Goal: Task Accomplishment & Management: Manage account settings

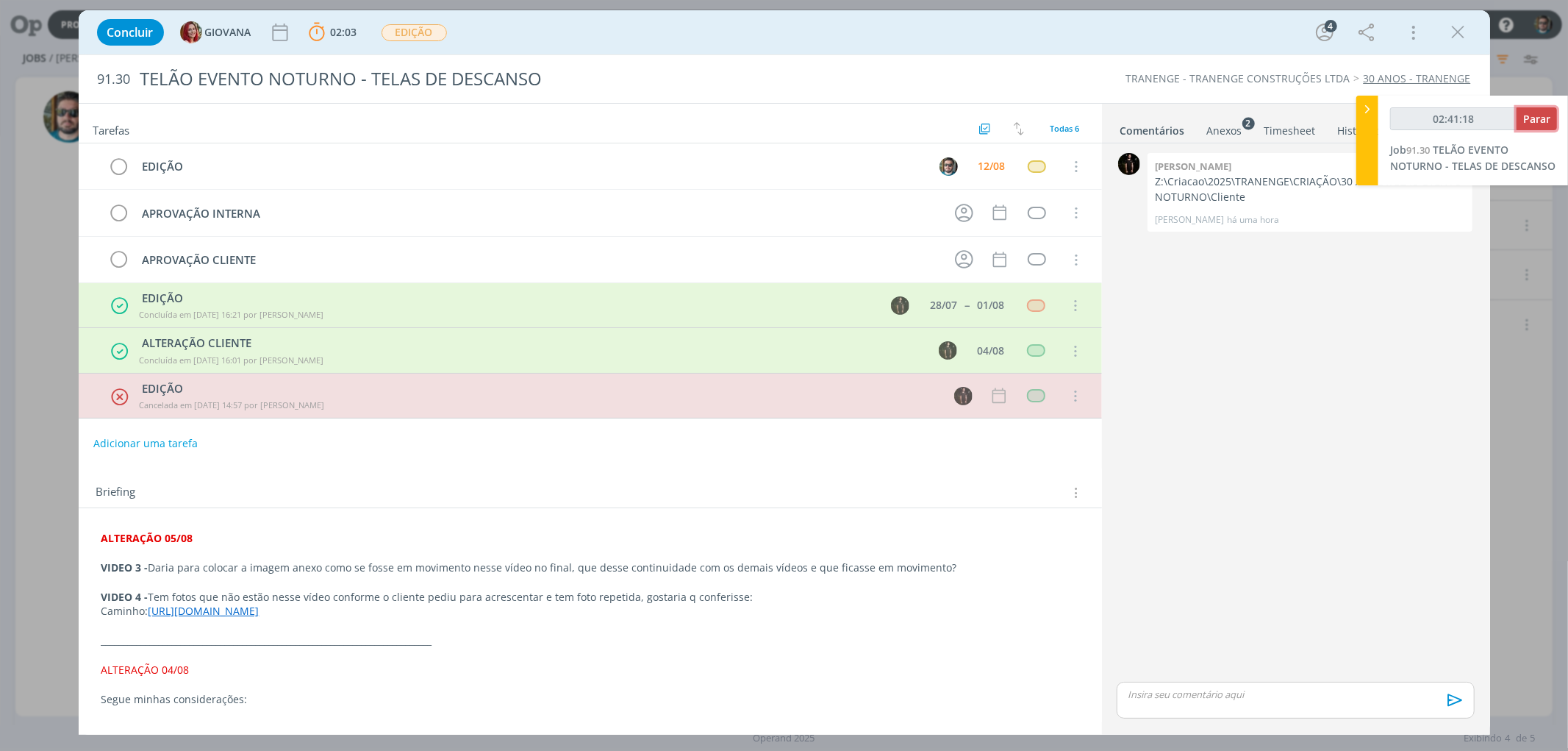
click at [1525, 116] on span "Parar" at bounding box center [1538, 119] width 28 height 14
type input "02:42:00"
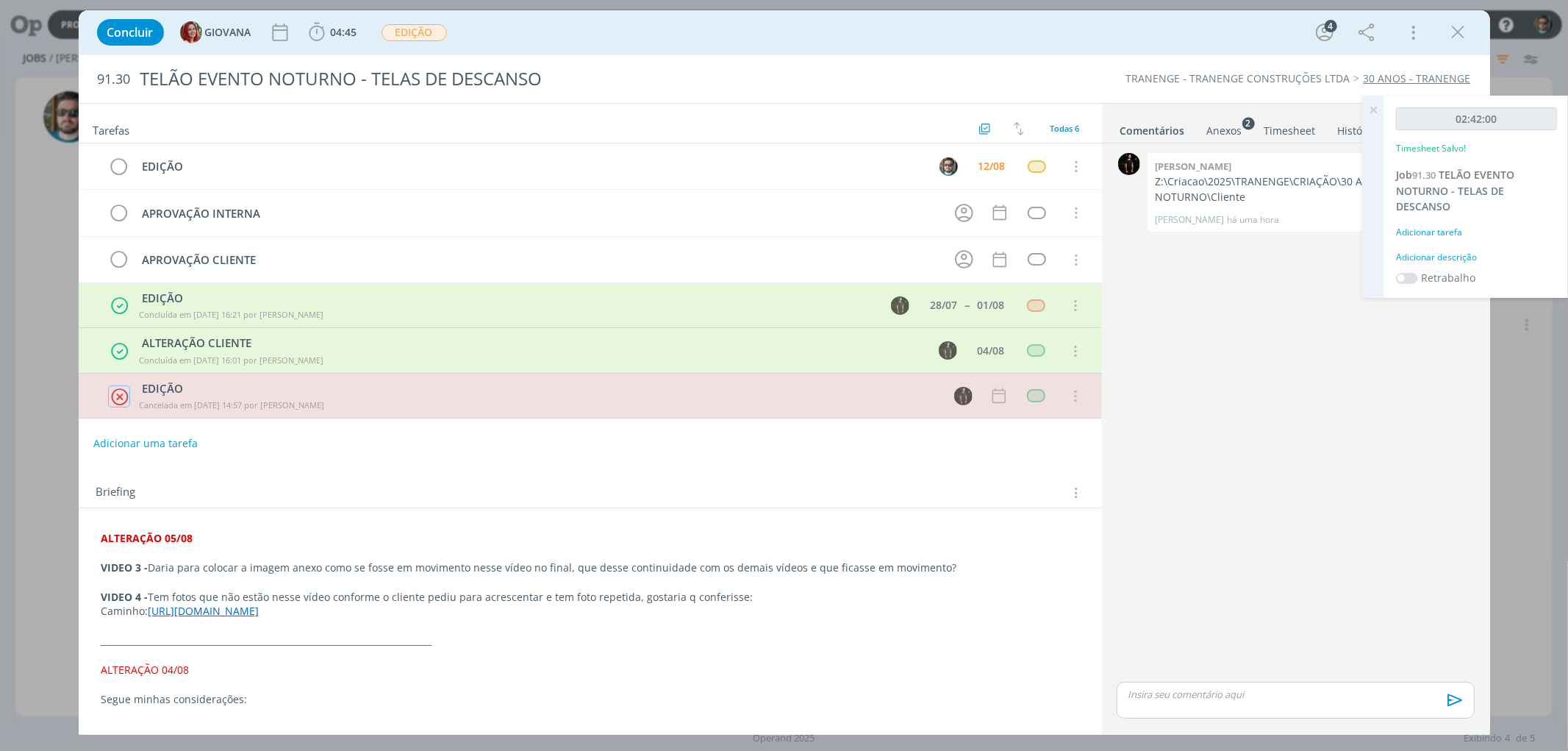
click at [119, 395] on icon "dialog" at bounding box center [119, 396] width 18 height 19
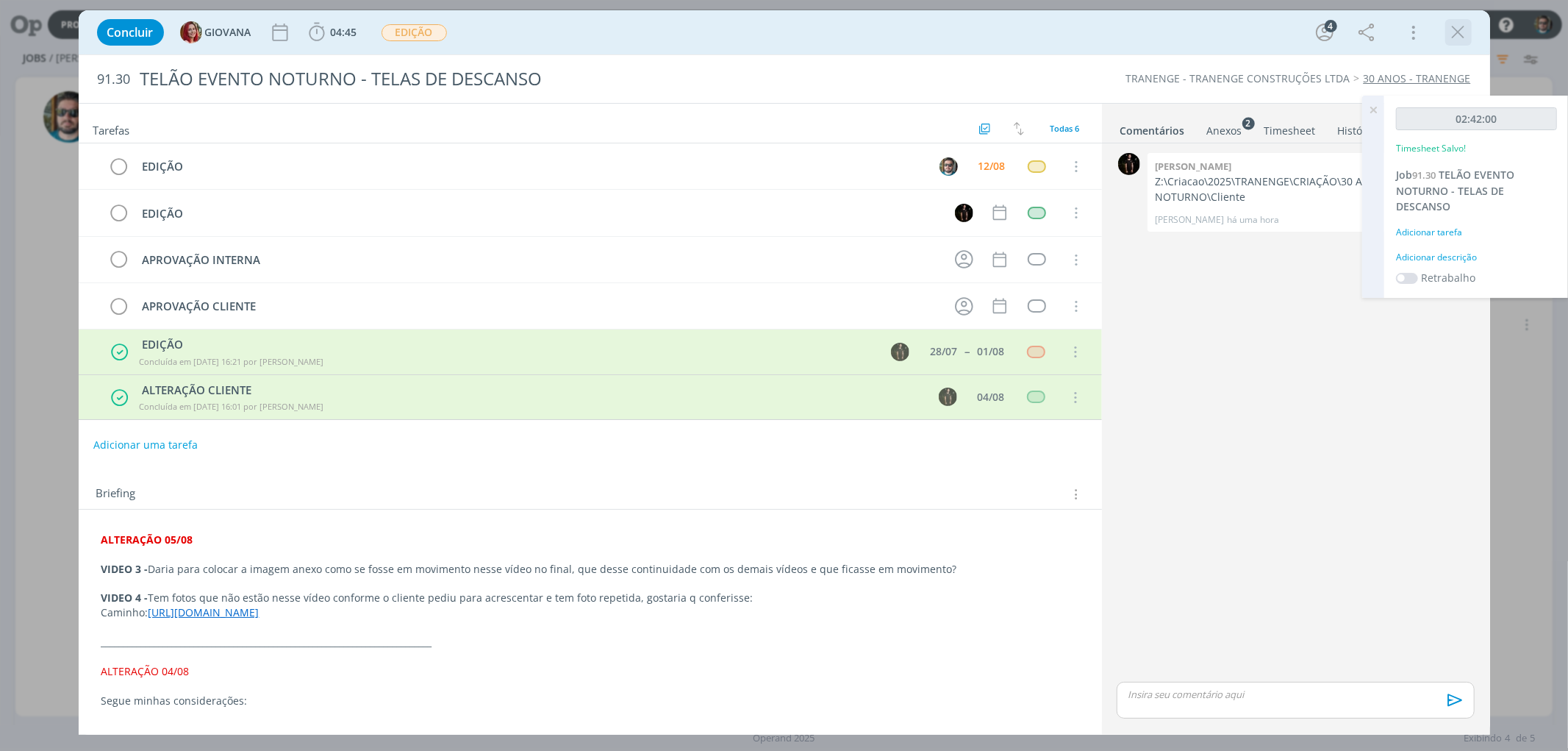
click at [1448, 35] on icon "dialog" at bounding box center [1459, 32] width 22 height 22
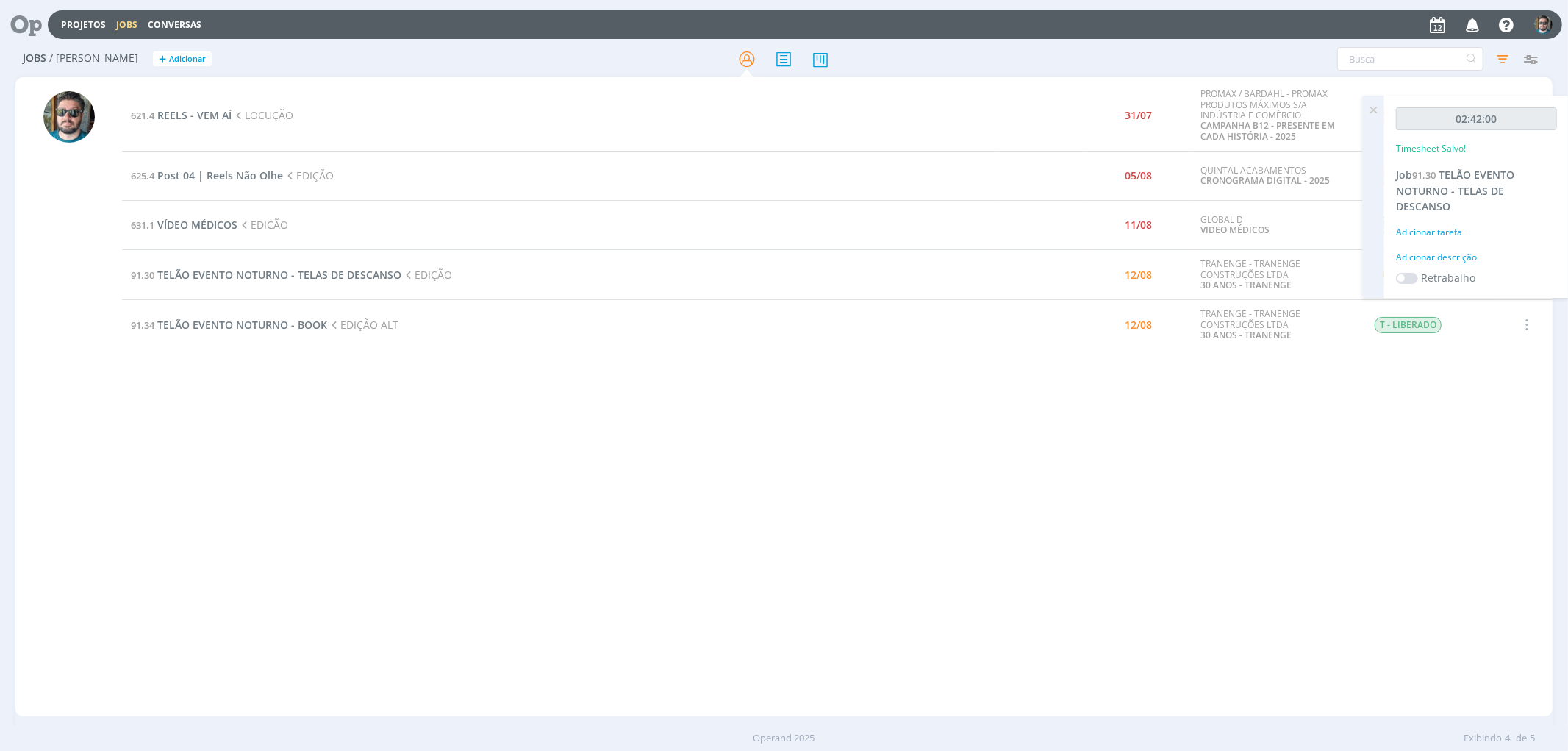
click at [1464, 28] on icon "button" at bounding box center [1473, 24] width 26 height 25
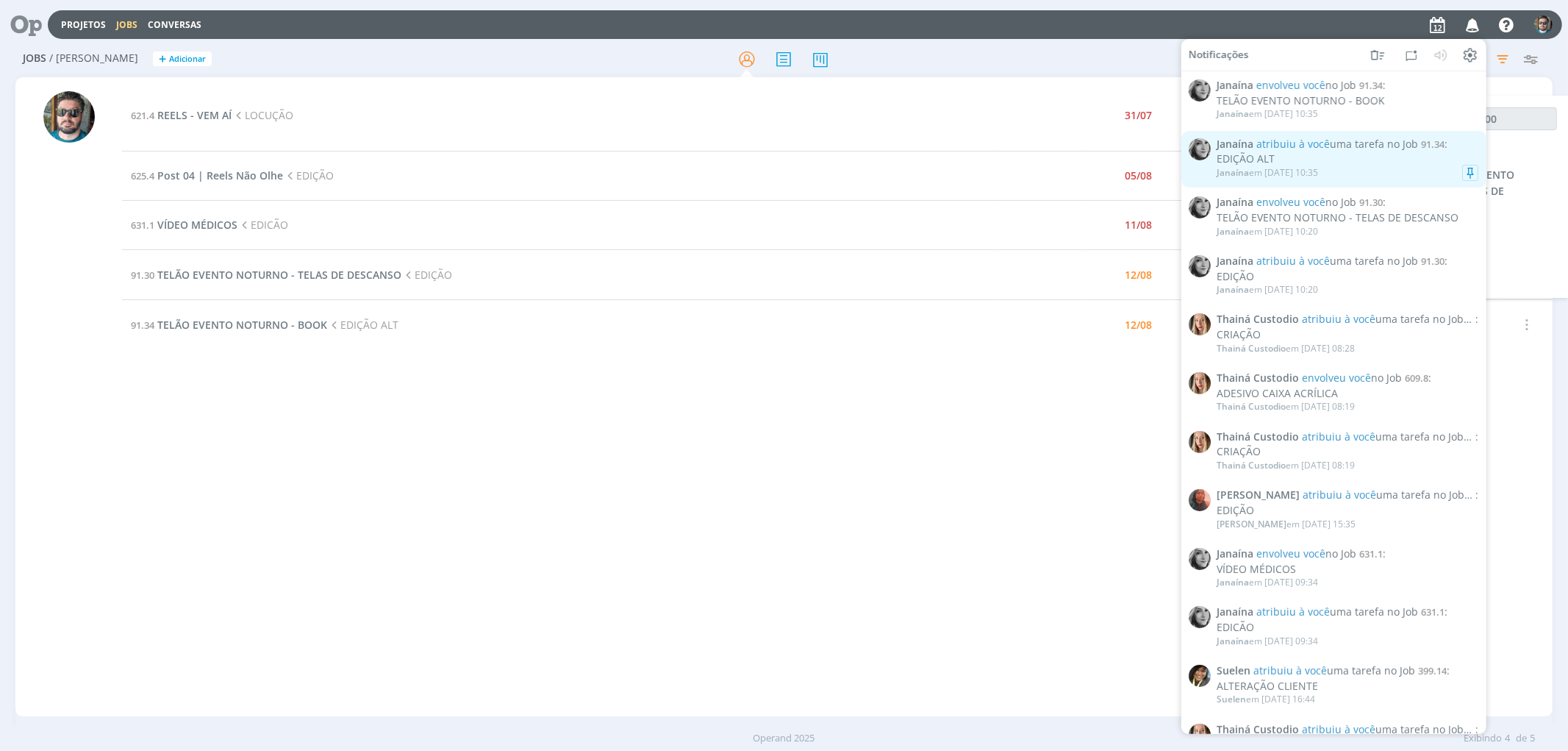
click at [1376, 159] on div "EDIÇÃO ALT" at bounding box center [1347, 159] width 262 height 13
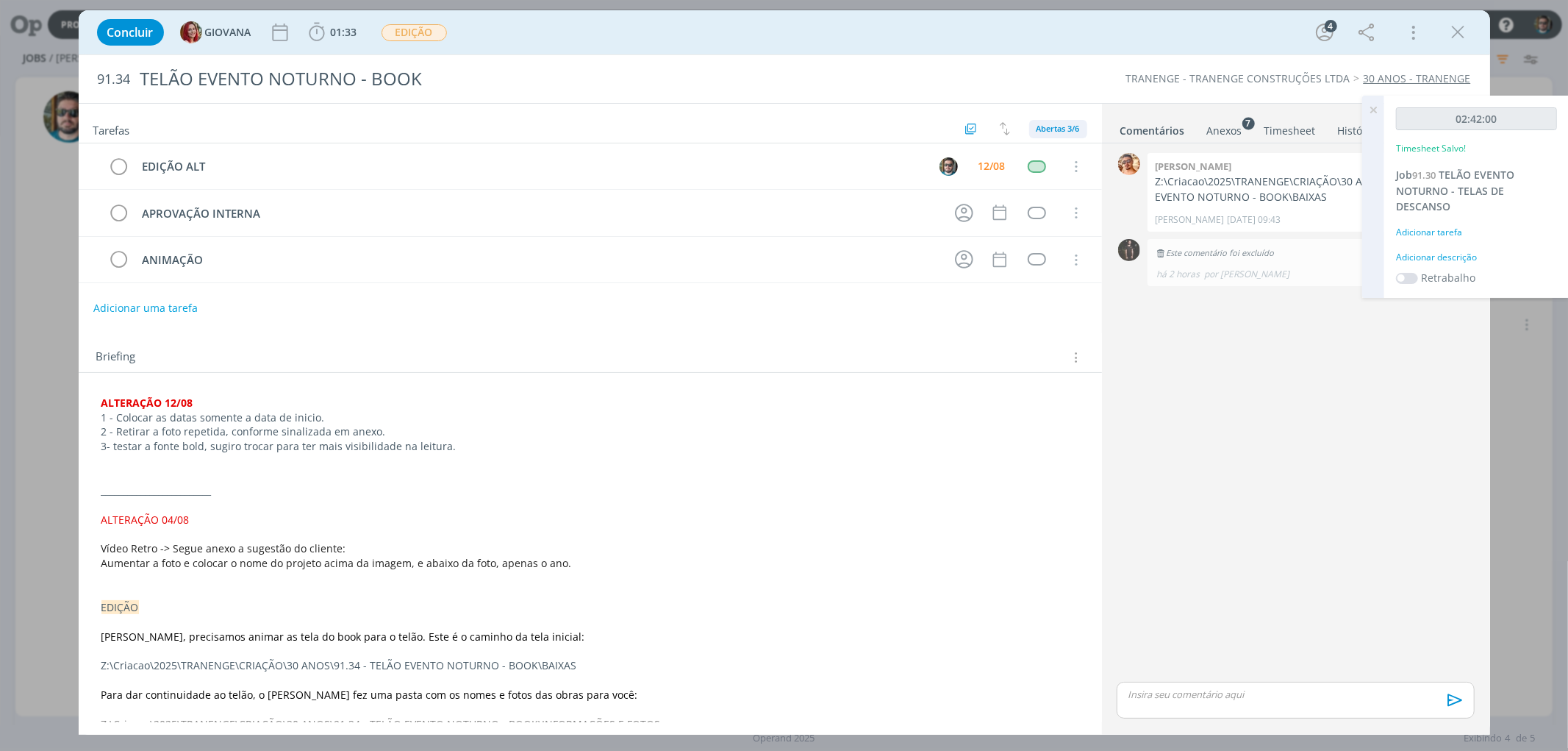
click at [1071, 128] on span "Abertas 3/6" at bounding box center [1058, 129] width 43 height 11
click at [1072, 159] on span "Todas 9" at bounding box center [1056, 162] width 34 height 13
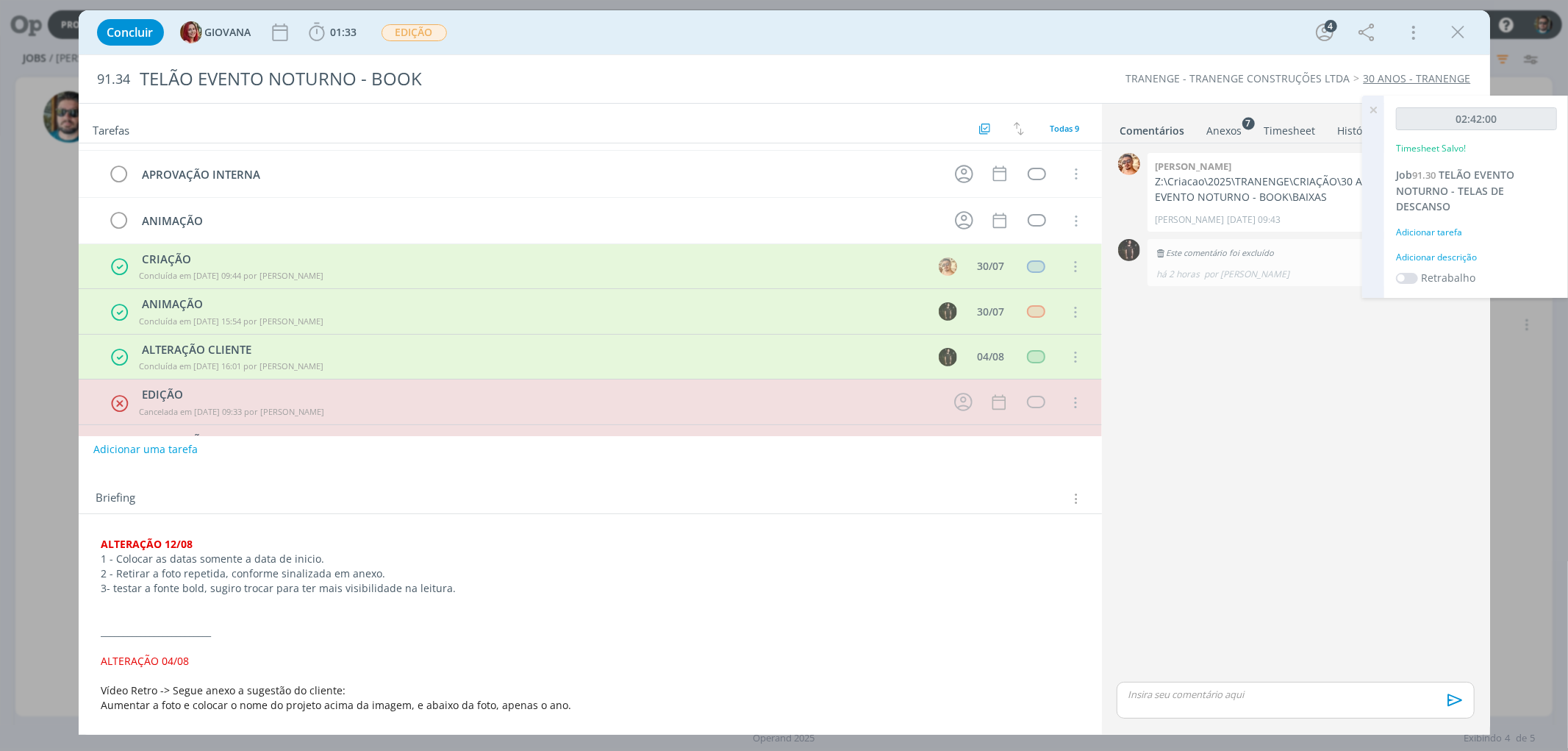
scroll to position [131, 0]
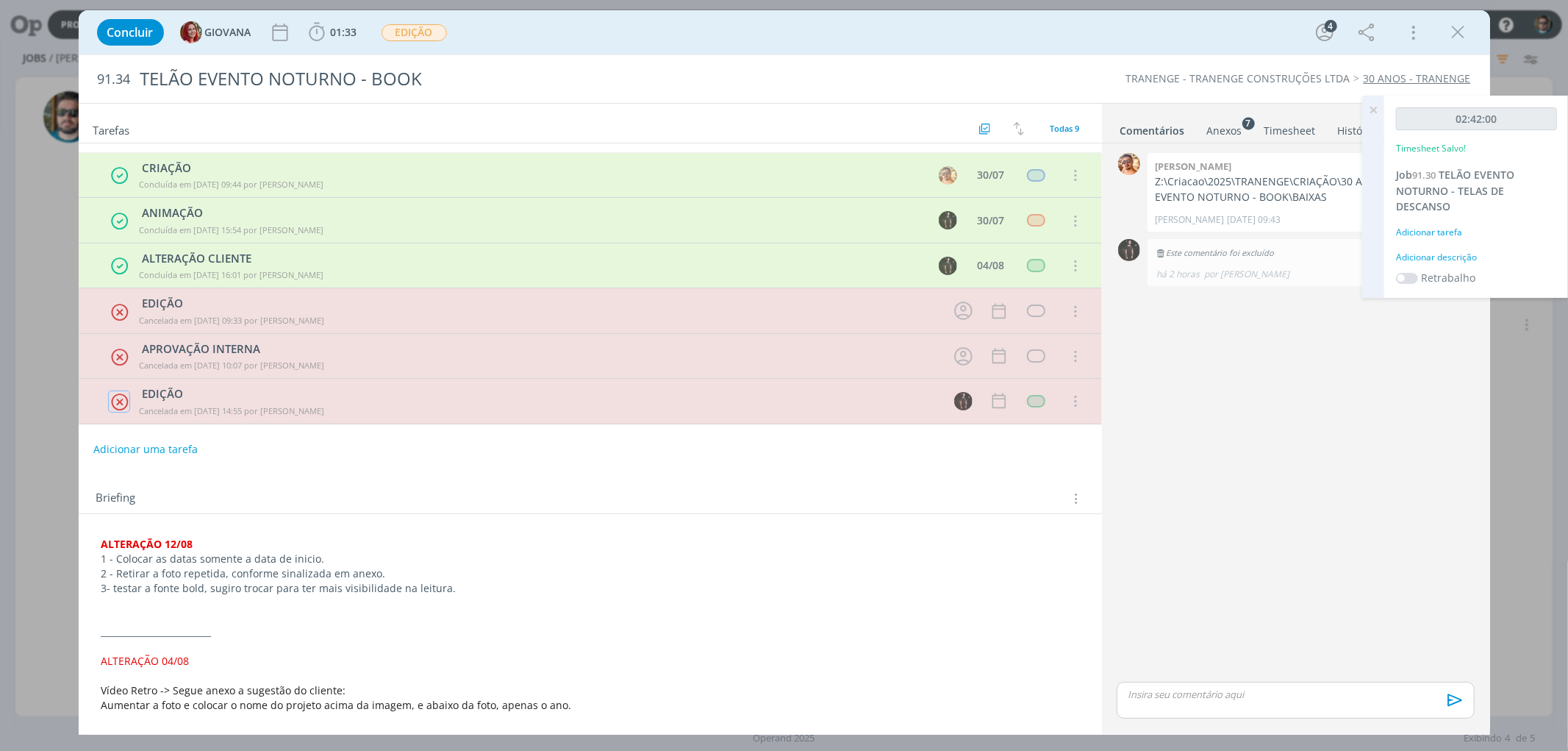
click at [115, 401] on icon "dialog" at bounding box center [119, 401] width 18 height 19
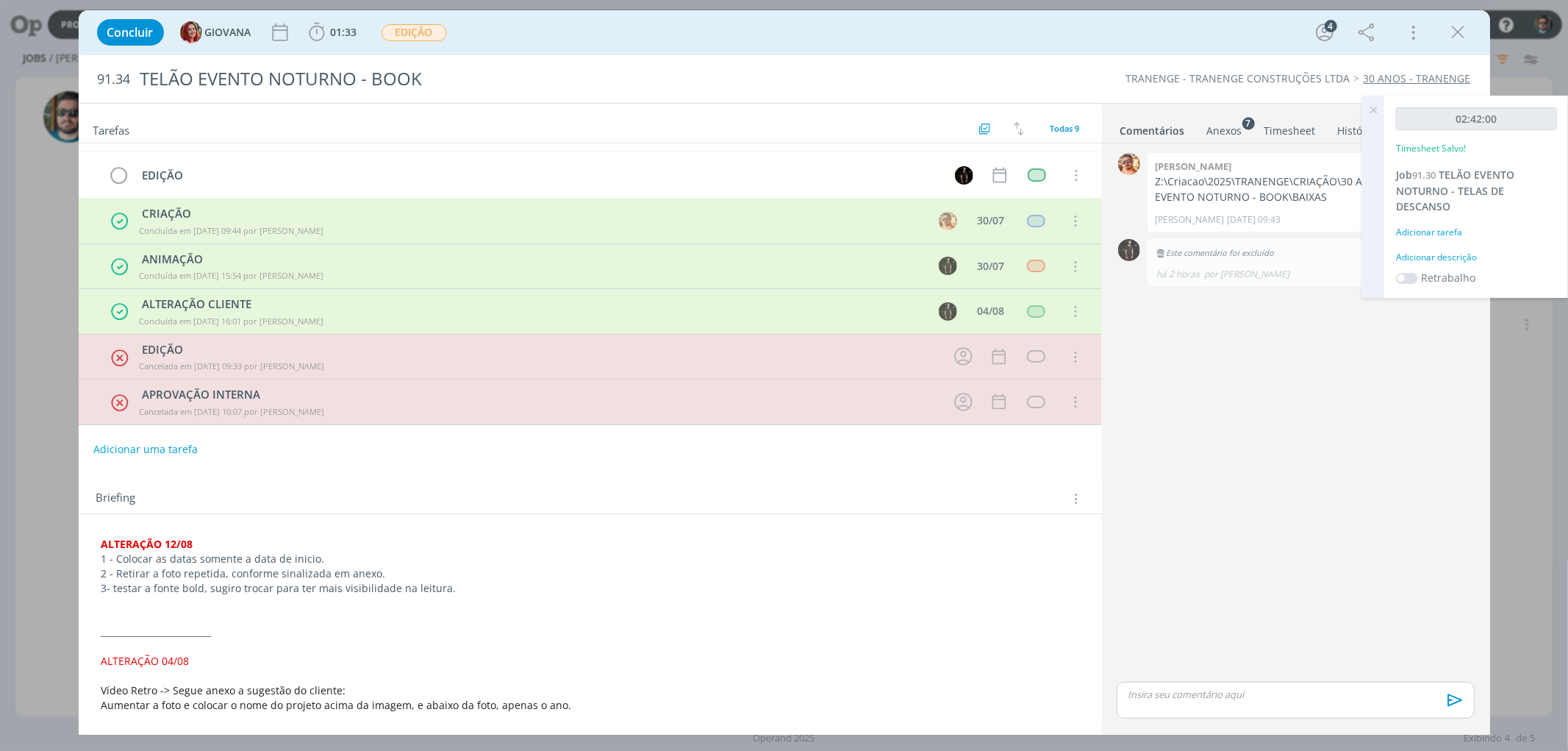
click at [1377, 107] on icon at bounding box center [1373, 109] width 27 height 28
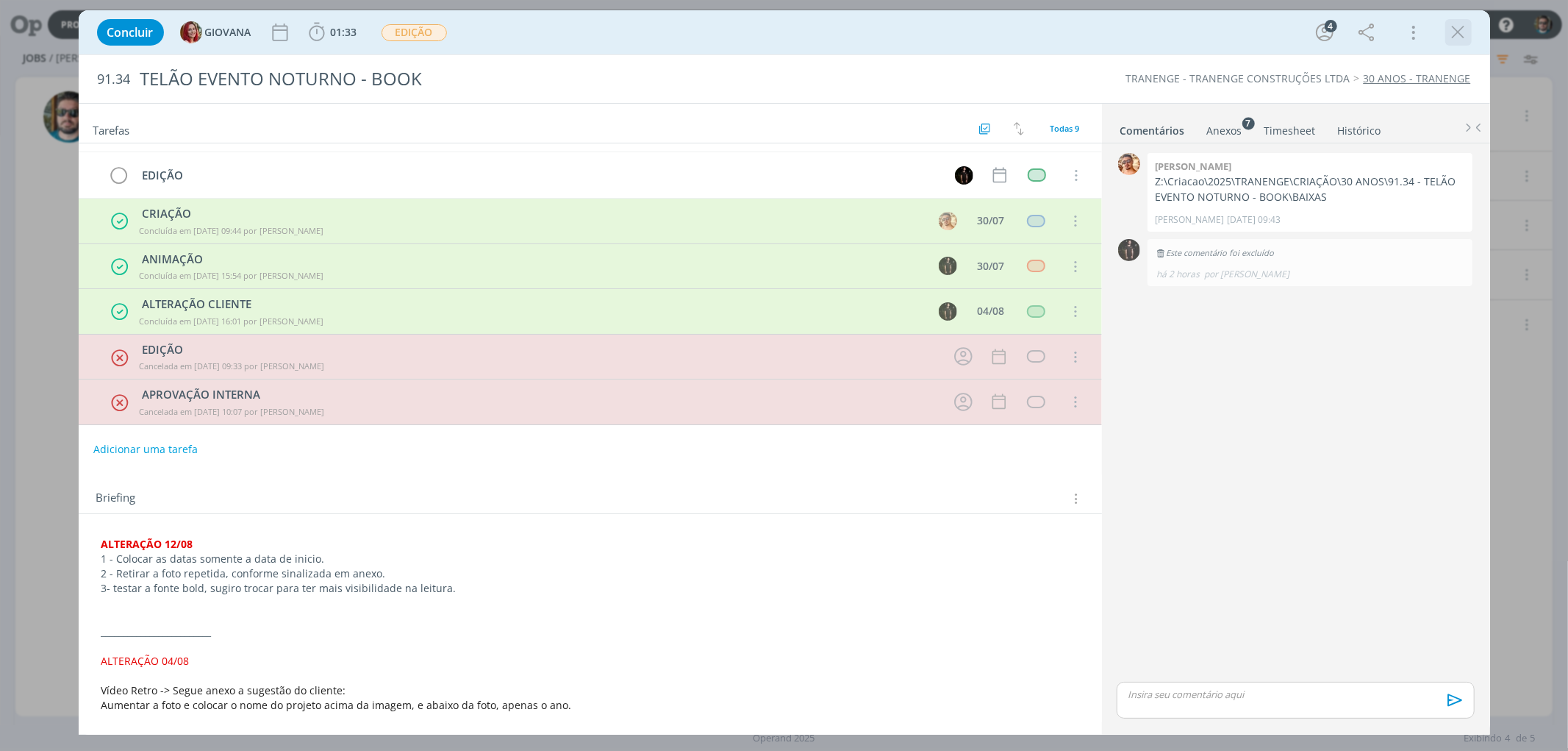
click at [1468, 32] on icon "dialog" at bounding box center [1459, 32] width 22 height 22
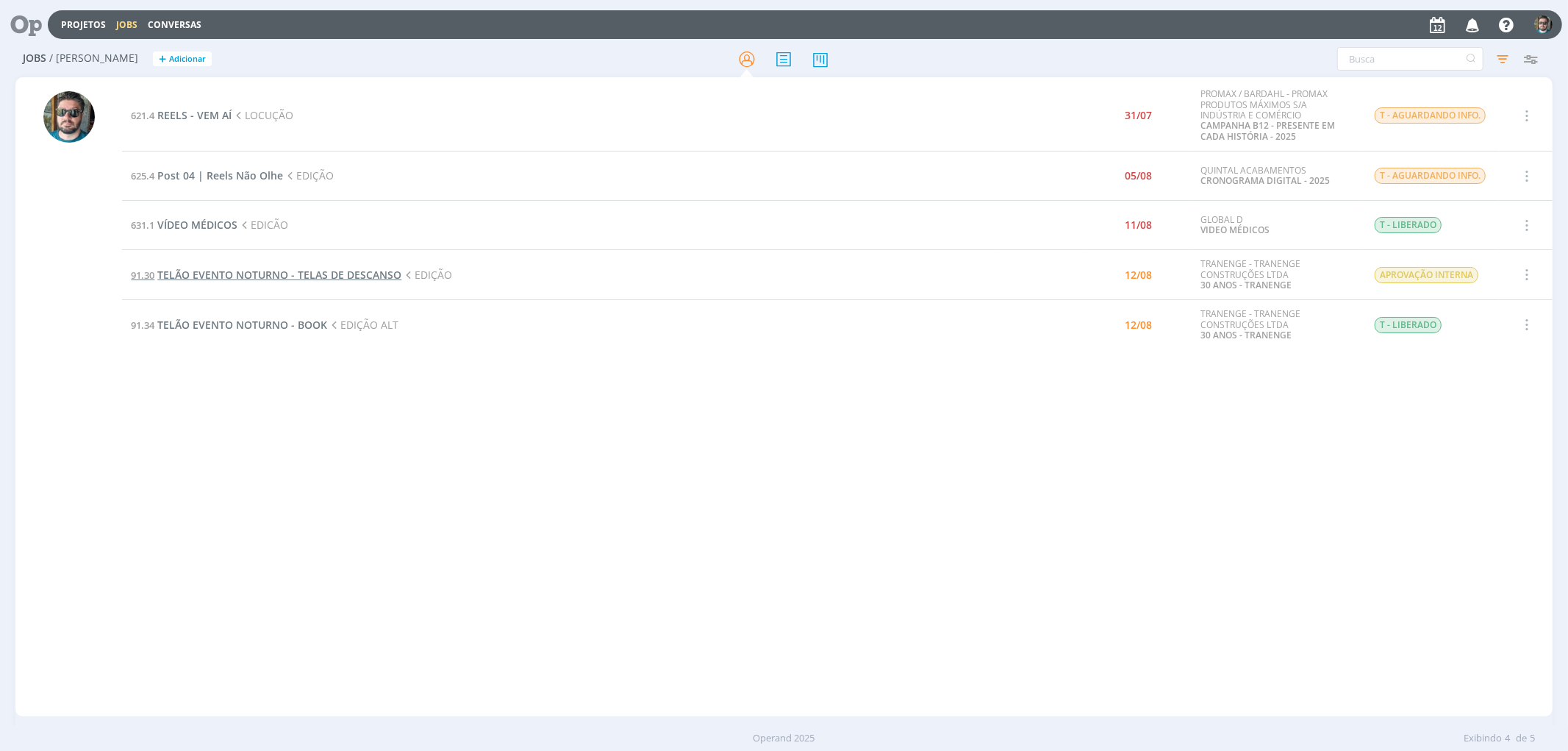
click at [259, 278] on span "TELÃO EVENTO NOTURNO - TELAS DE DESCANSO" at bounding box center [279, 274] width 244 height 14
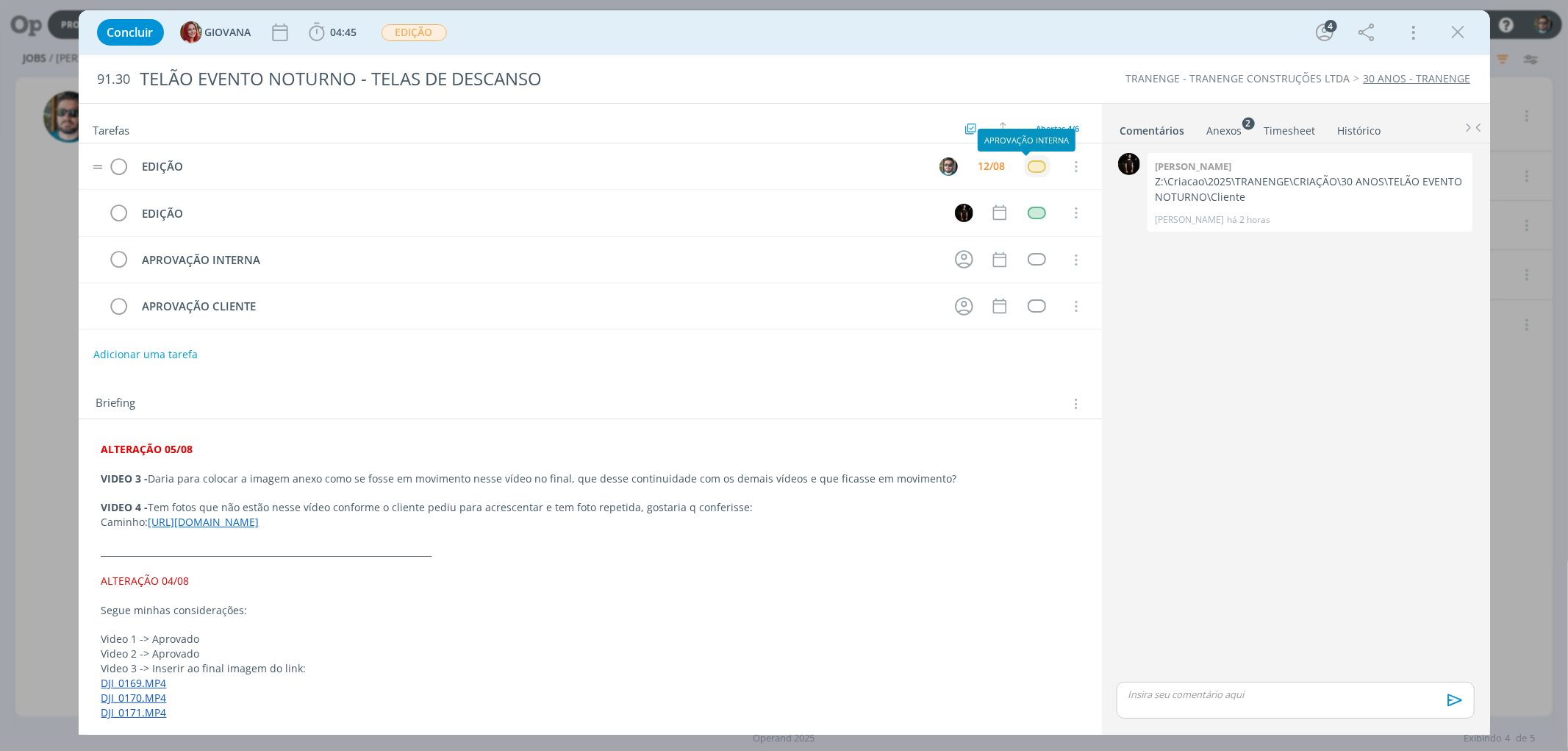
click at [1029, 167] on div "dialog" at bounding box center [1037, 166] width 18 height 13
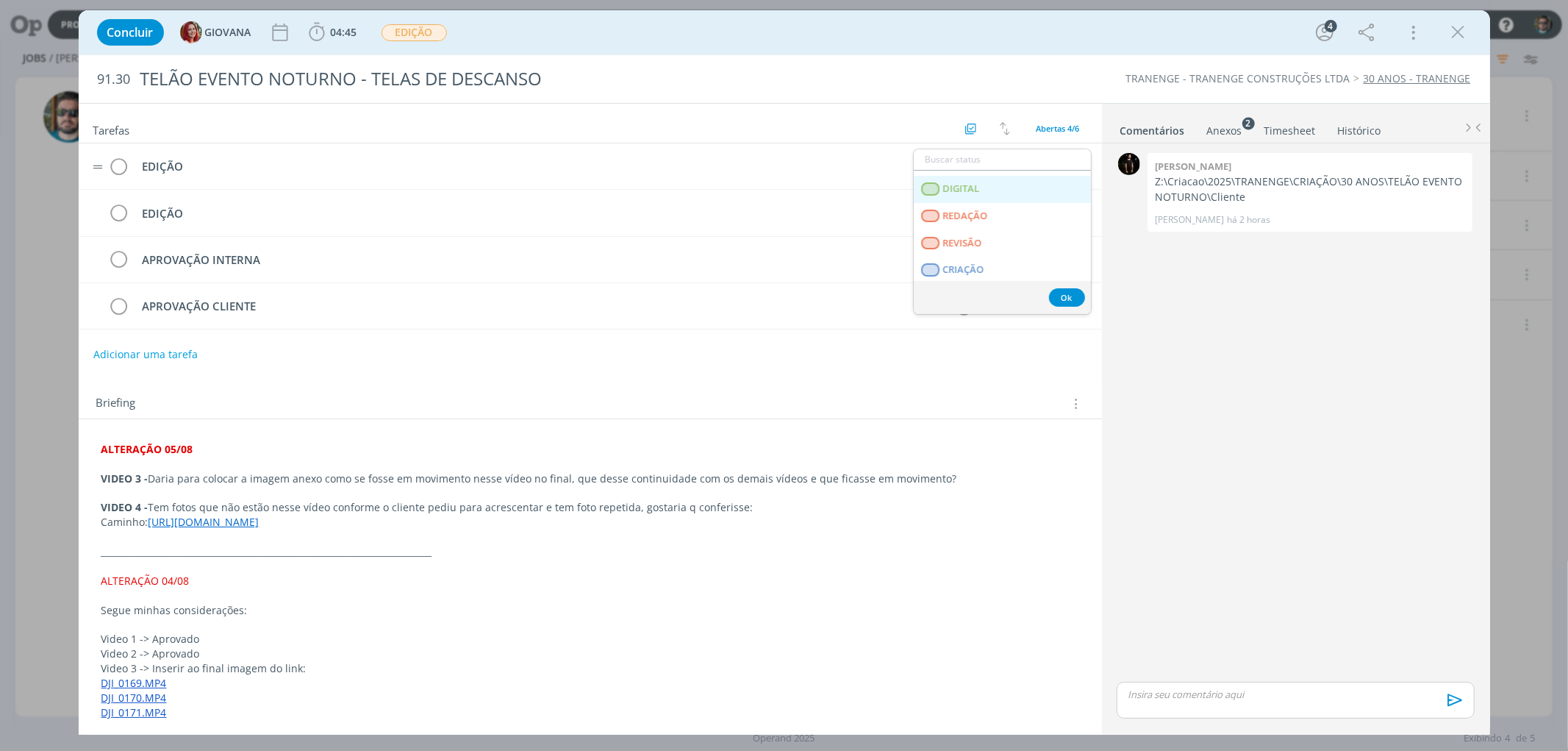
scroll to position [82, 0]
click at [121, 171] on icon "dialog" at bounding box center [119, 167] width 20 height 22
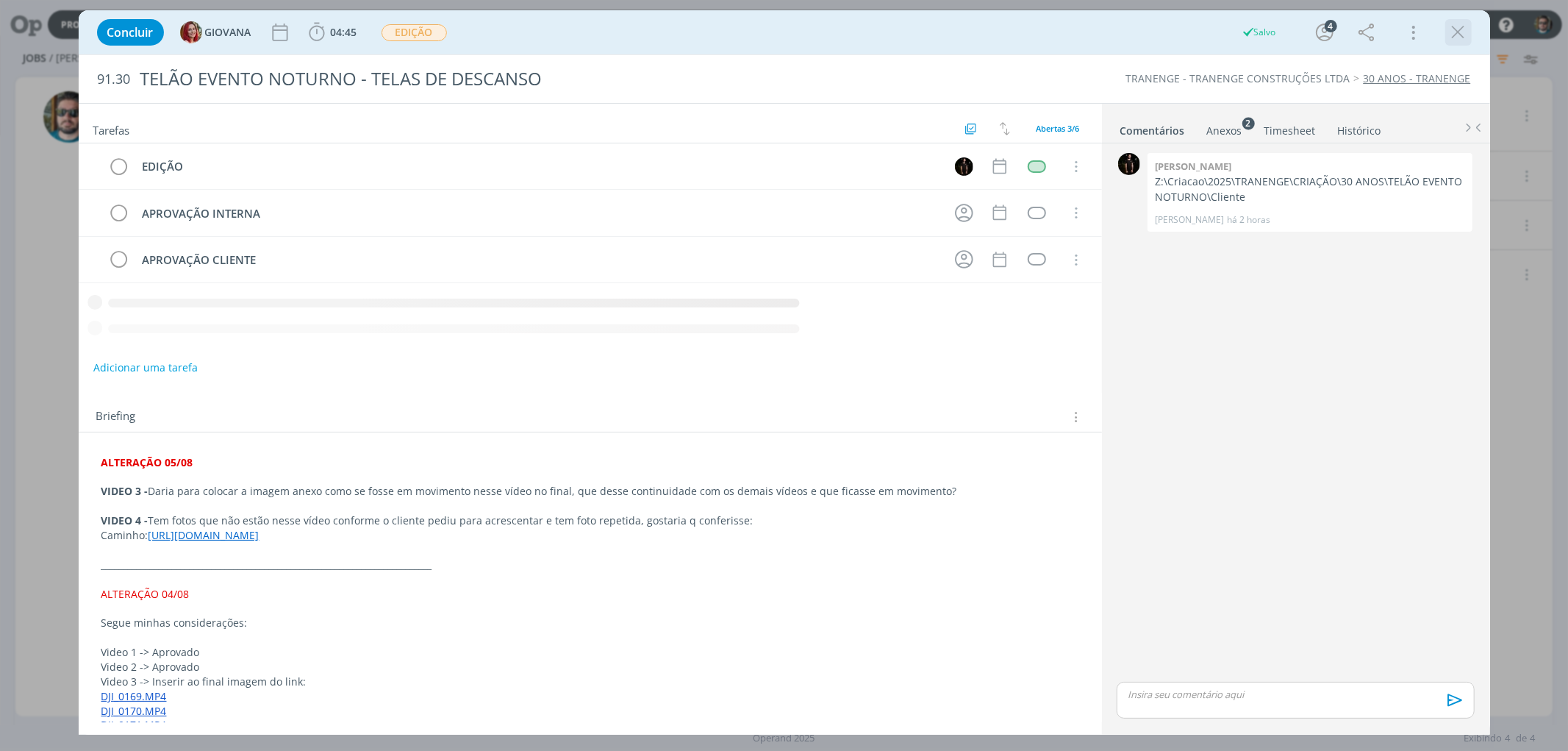
click at [1466, 35] on icon "dialog" at bounding box center [1459, 32] width 22 height 22
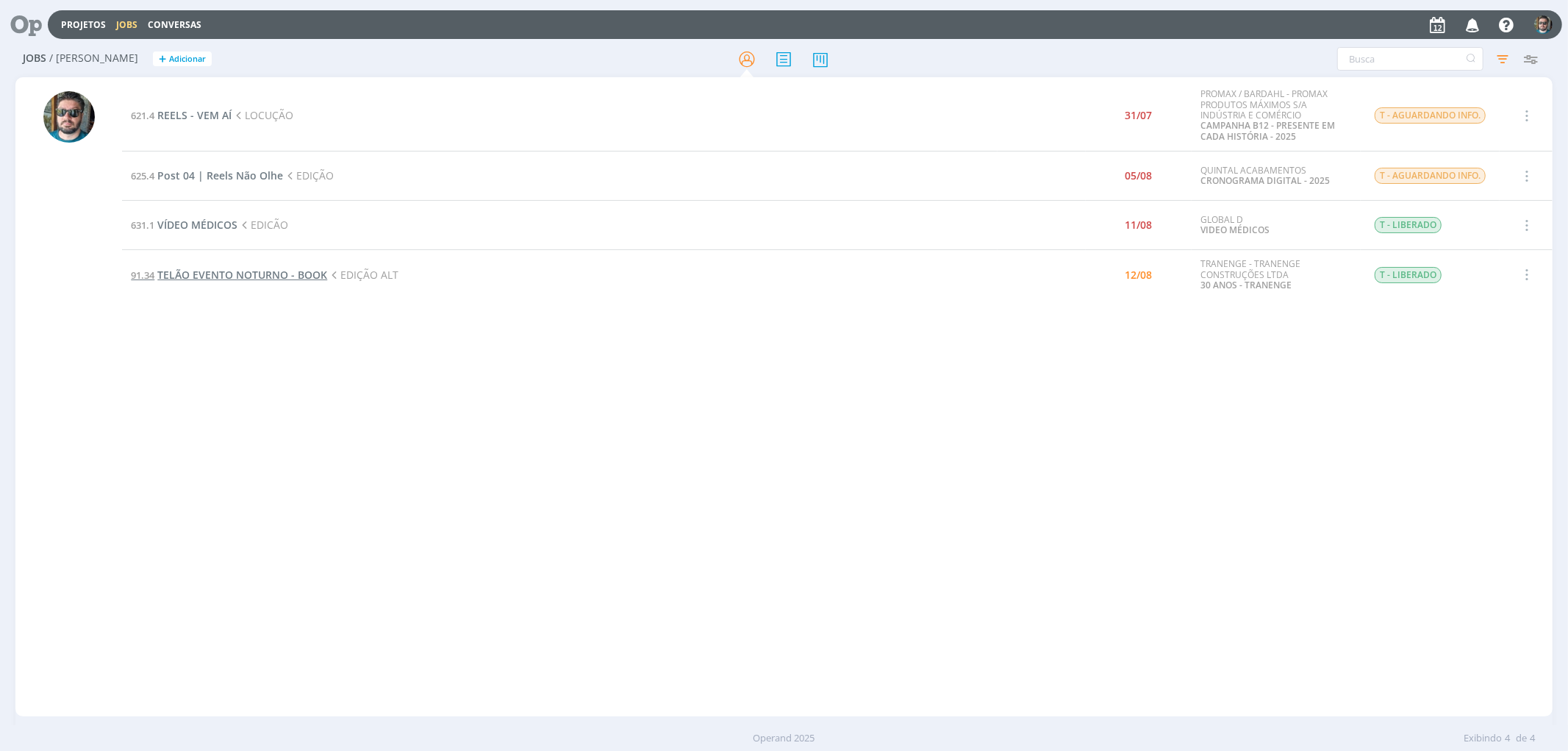
click at [289, 275] on span "TELÃO EVENTO NOTURNO - BOOK" at bounding box center [242, 274] width 170 height 14
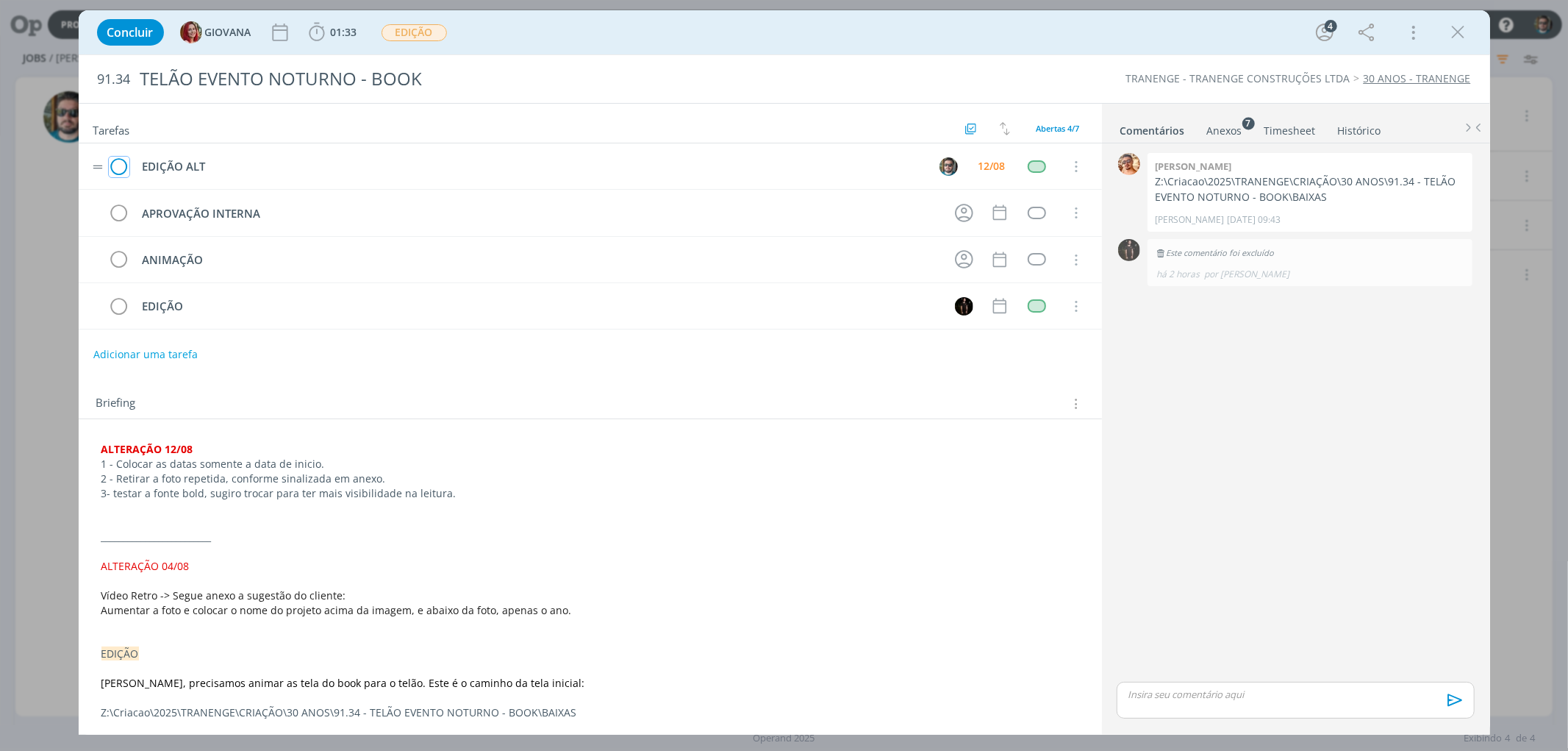
click at [118, 165] on icon "dialog" at bounding box center [119, 167] width 20 height 22
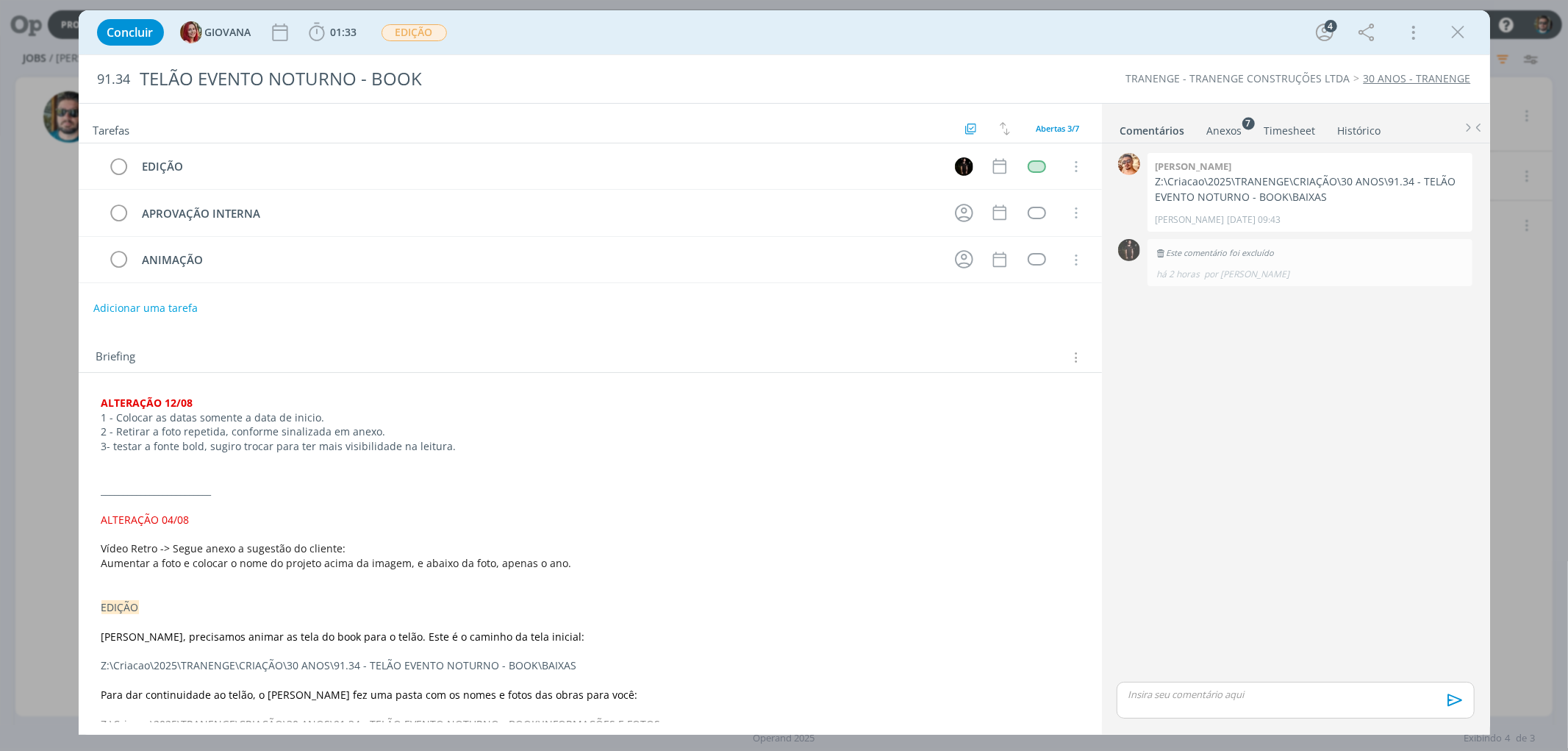
click at [1474, 35] on div "Concluir GIOVANA 01:33 Iniciar Apontar Data * [DATE] Horas * 00:00 Tarefa Selec…" at bounding box center [785, 32] width 1390 height 35
click at [1465, 35] on icon "dialog" at bounding box center [1459, 32] width 22 height 22
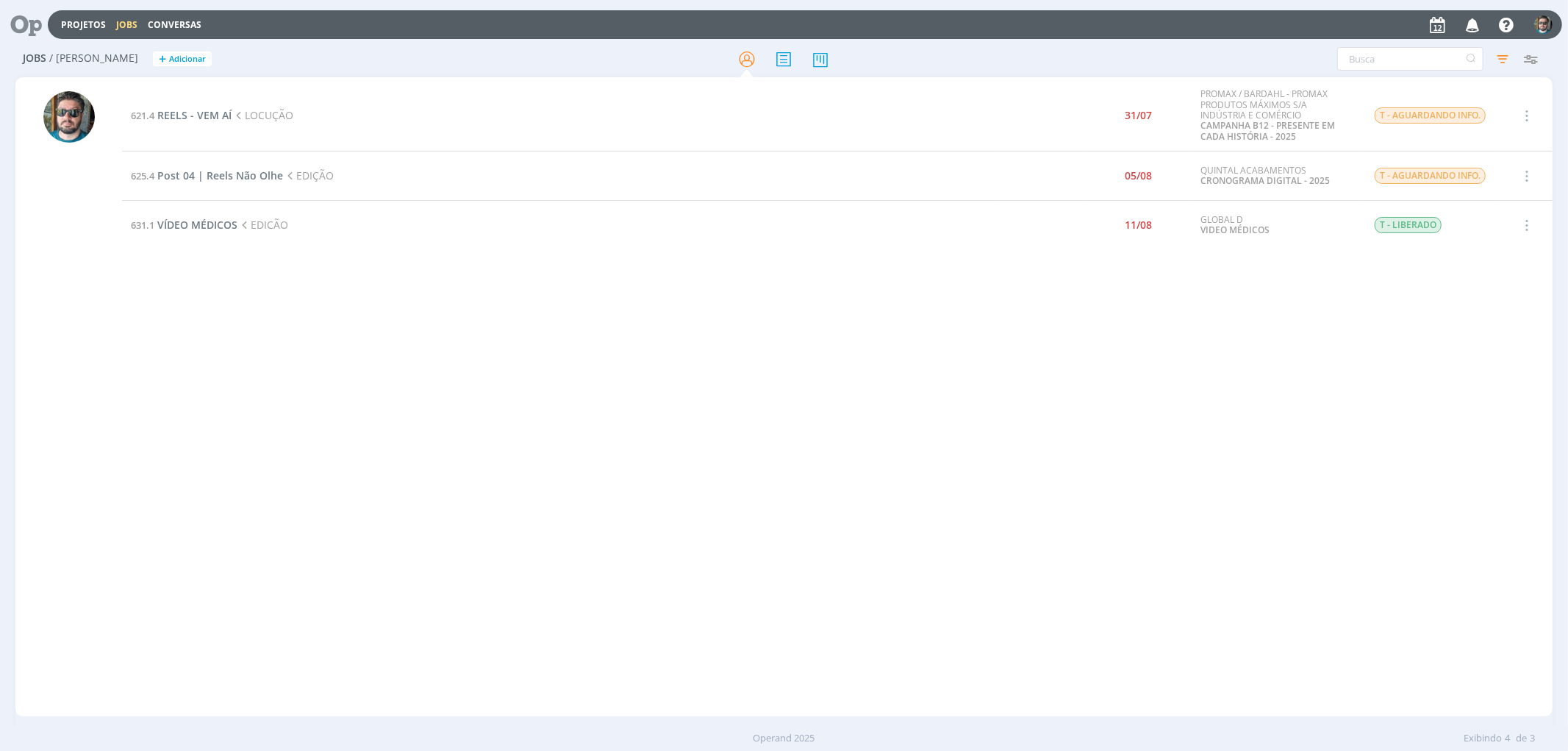
click at [405, 400] on div "621.4 REELS - VEM AÍ LOCUÇÃO 31/07 PROMAX / BARDAHL - PROMAX PRODUTOS MÁXIMOS S…" at bounding box center [837, 396] width 1430 height 633
